Goal: Transaction & Acquisition: Subscribe to service/newsletter

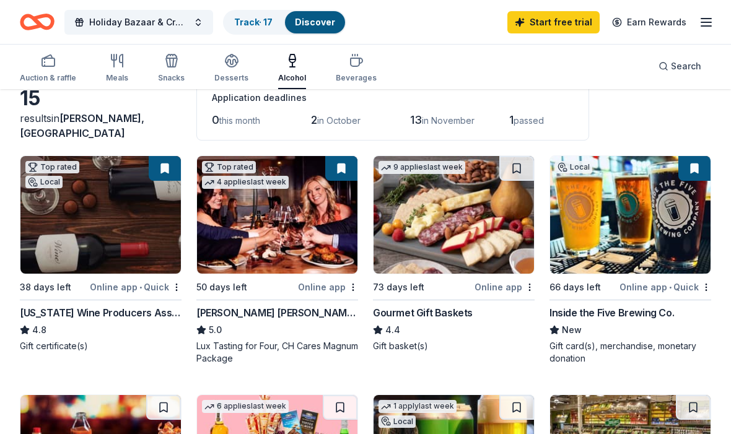
scroll to position [72, 0]
click at [454, 234] on img at bounding box center [454, 215] width 160 height 118
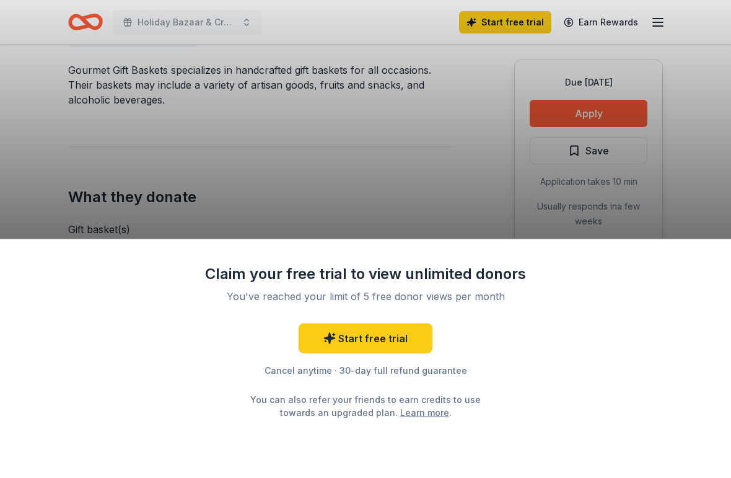
scroll to position [385, 0]
click at [625, 110] on div "Claim your free trial to view unlimited donors You've reached your limit of 5 f…" at bounding box center [365, 239] width 731 height 478
click at [624, 110] on div "Claim your free trial to view unlimited donors You've reached your limit of 5 f…" at bounding box center [365, 239] width 731 height 478
click at [635, 115] on div "Claim your free trial to view unlimited donors You've reached your limit of 5 f…" at bounding box center [365, 239] width 731 height 478
click at [622, 126] on div "Claim your free trial to view unlimited donors You've reached your limit of 5 f…" at bounding box center [365, 239] width 731 height 478
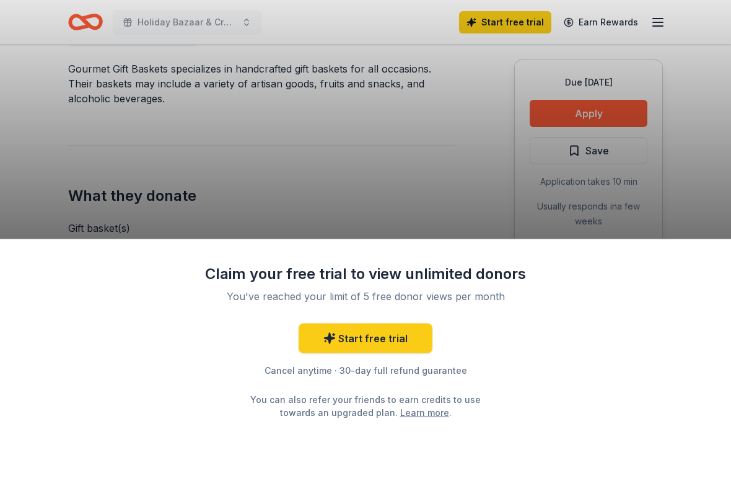
click at [626, 126] on div "Claim your free trial to view unlimited donors You've reached your limit of 5 f…" at bounding box center [365, 239] width 731 height 478
click at [615, 176] on div "Claim your free trial to view unlimited donors You've reached your limit of 5 f…" at bounding box center [365, 239] width 731 height 478
click at [408, 345] on link "Start free trial" at bounding box center [366, 338] width 134 height 30
click at [388, 339] on link "Start free trial" at bounding box center [366, 338] width 134 height 30
click at [638, 26] on div "Claim your free trial to view unlimited donors You've reached your limit of 5 f…" at bounding box center [365, 239] width 731 height 478
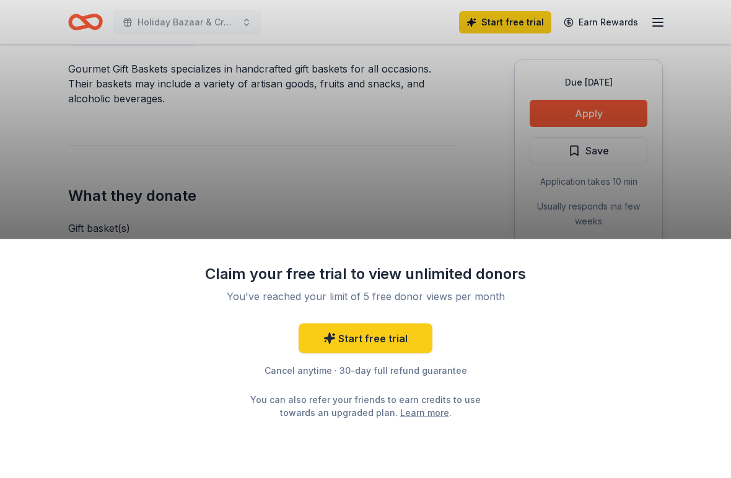
click at [662, 15] on div "Claim your free trial to view unlimited donors You've reached your limit of 5 f…" at bounding box center [365, 239] width 731 height 478
click at [657, 76] on div "Claim your free trial to view unlimited donors You've reached your limit of 5 f…" at bounding box center [365, 239] width 731 height 478
click at [659, 88] on div "Claim your free trial to view unlimited donors You've reached your limit of 5 f…" at bounding box center [365, 239] width 731 height 478
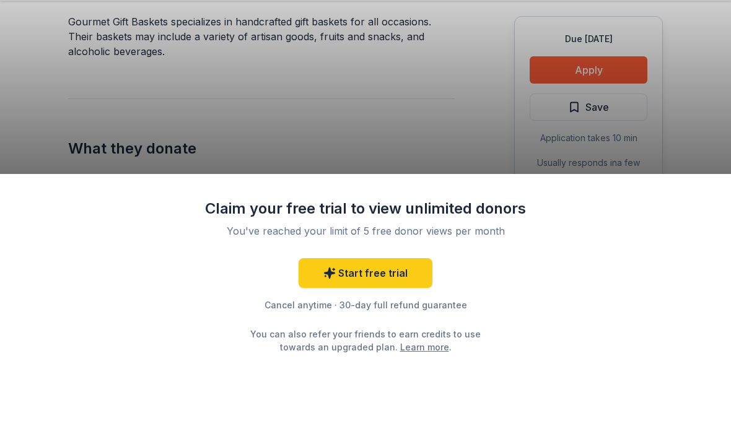
scroll to position [432, 0]
